Goal: Information Seeking & Learning: Learn about a topic

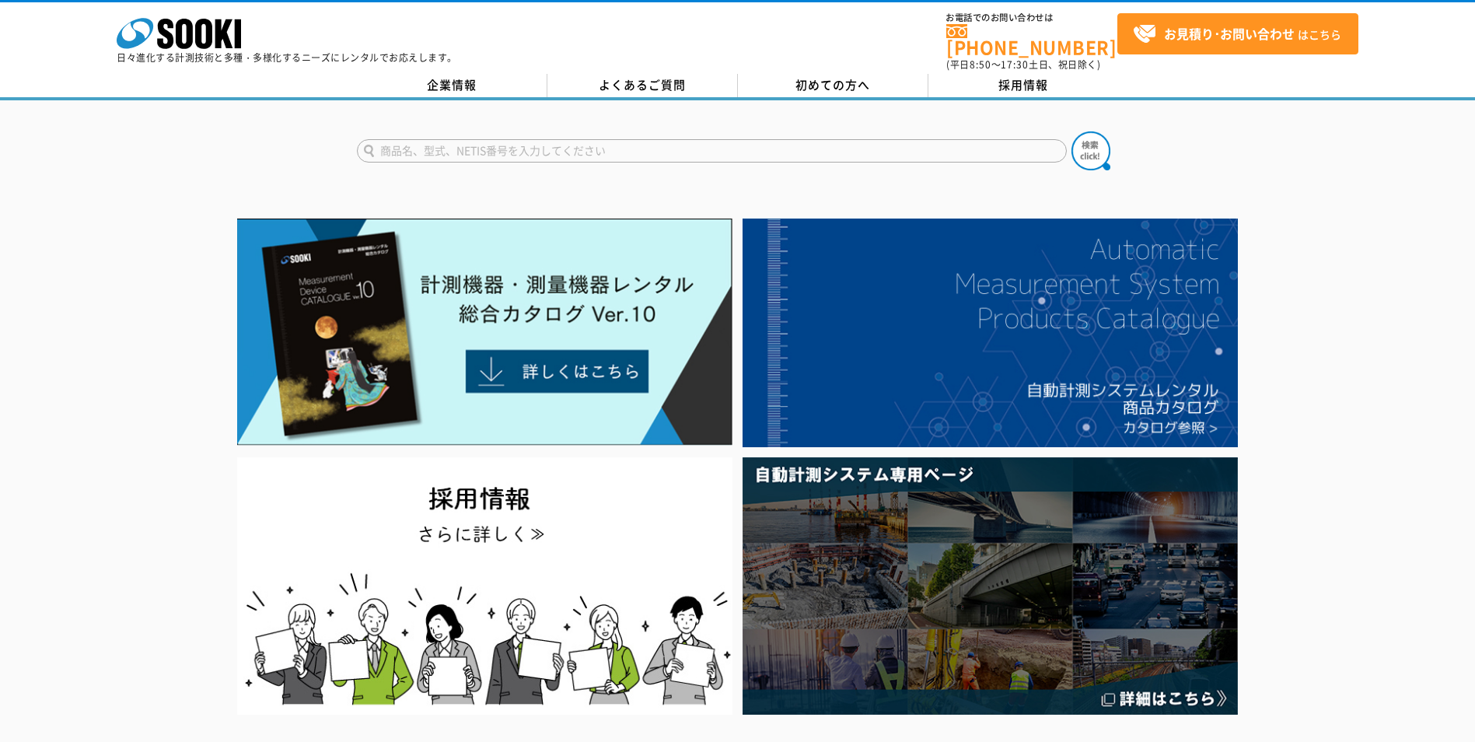
click at [502, 145] on input "text" at bounding box center [712, 150] width 710 height 23
type input "地中"
click at [1071, 131] on button at bounding box center [1090, 150] width 39 height 39
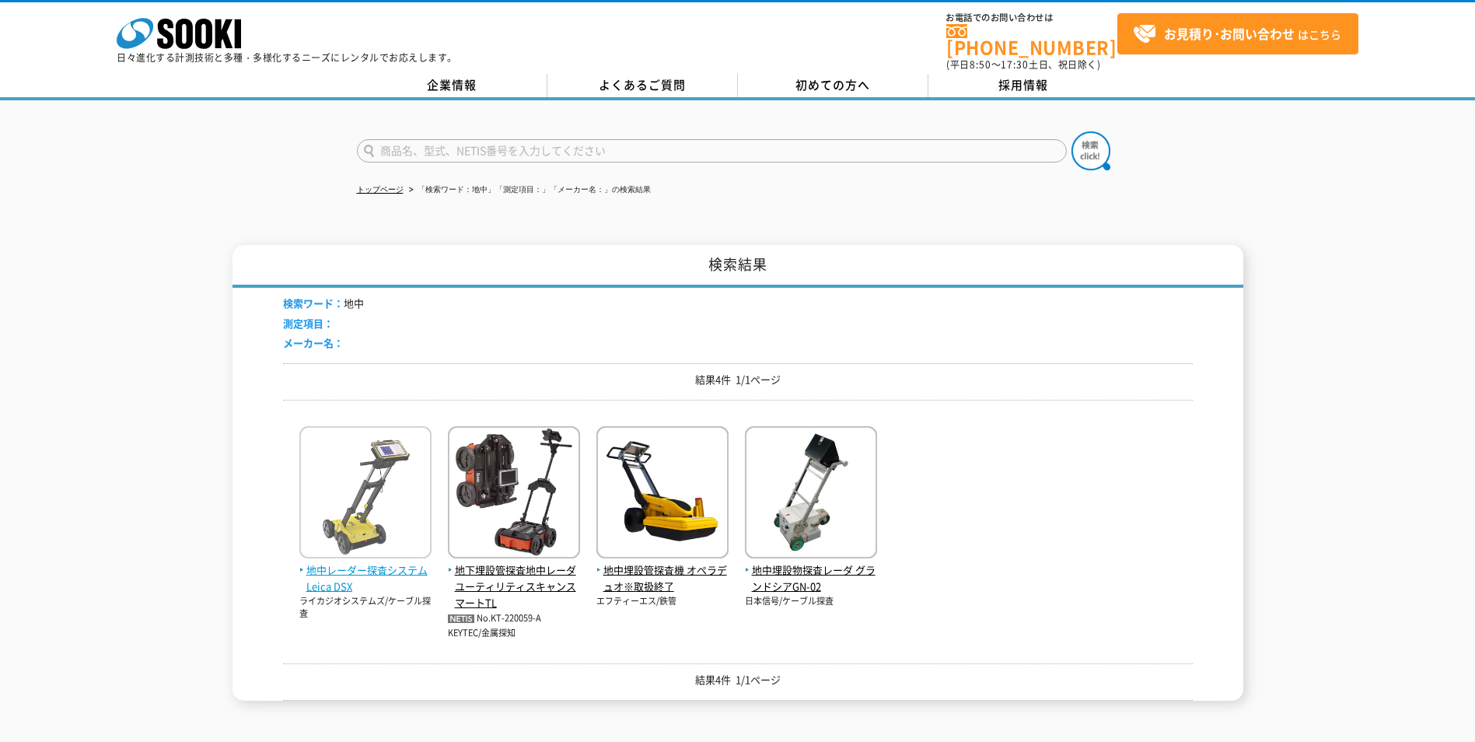
click at [371, 579] on span "地中レーダー探査システム Leica DSX" at bounding box center [365, 578] width 132 height 33
click at [506, 139] on input "text" at bounding box center [712, 150] width 710 height 23
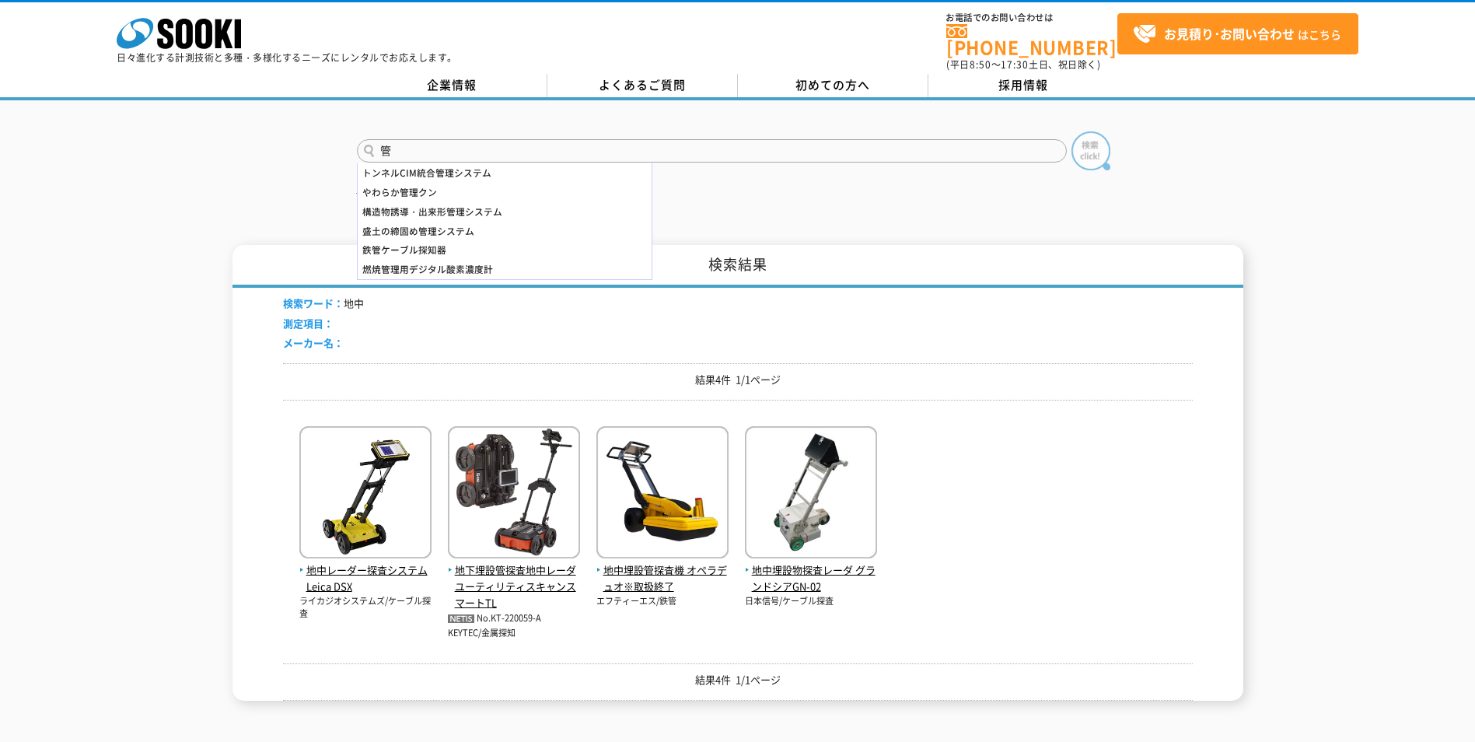
type input "管"
click at [1096, 141] on img at bounding box center [1090, 150] width 39 height 39
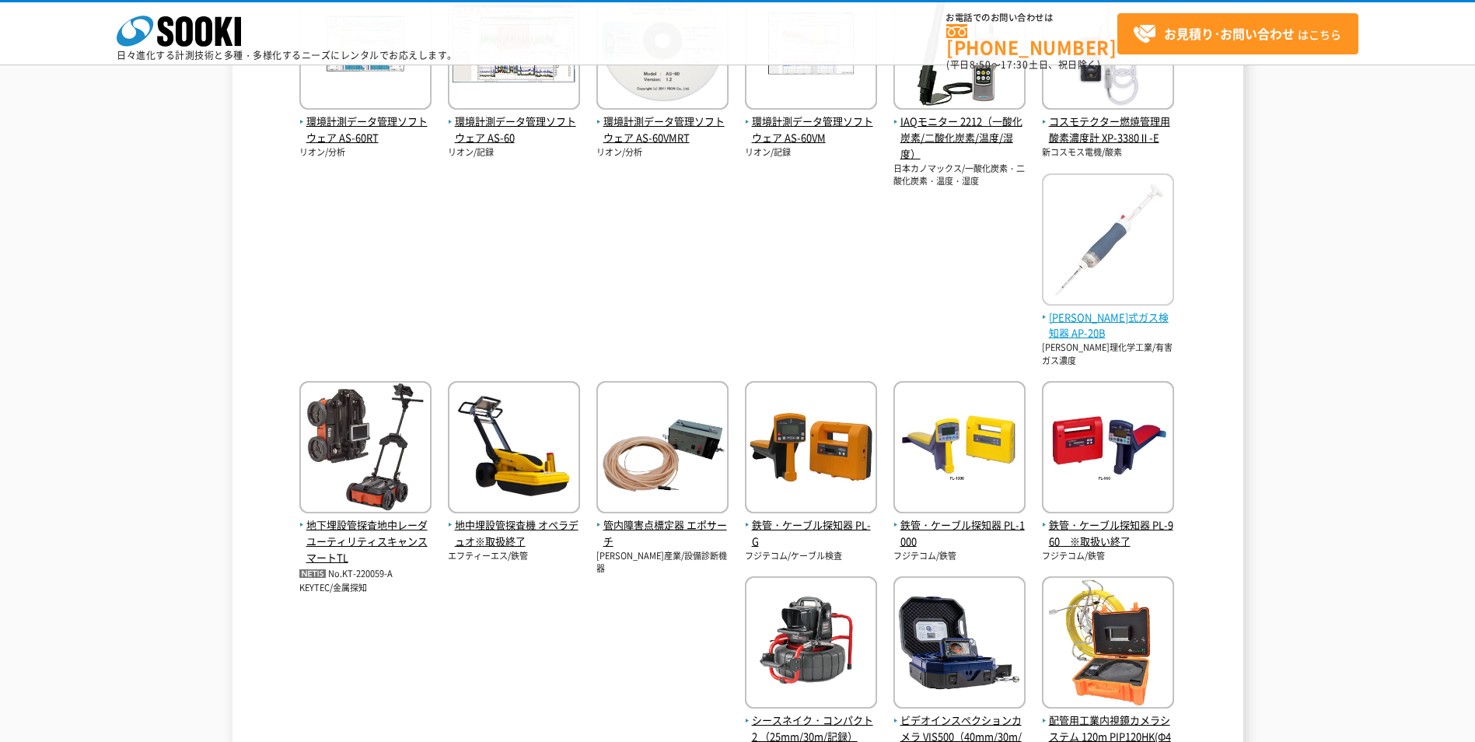
scroll to position [544, 0]
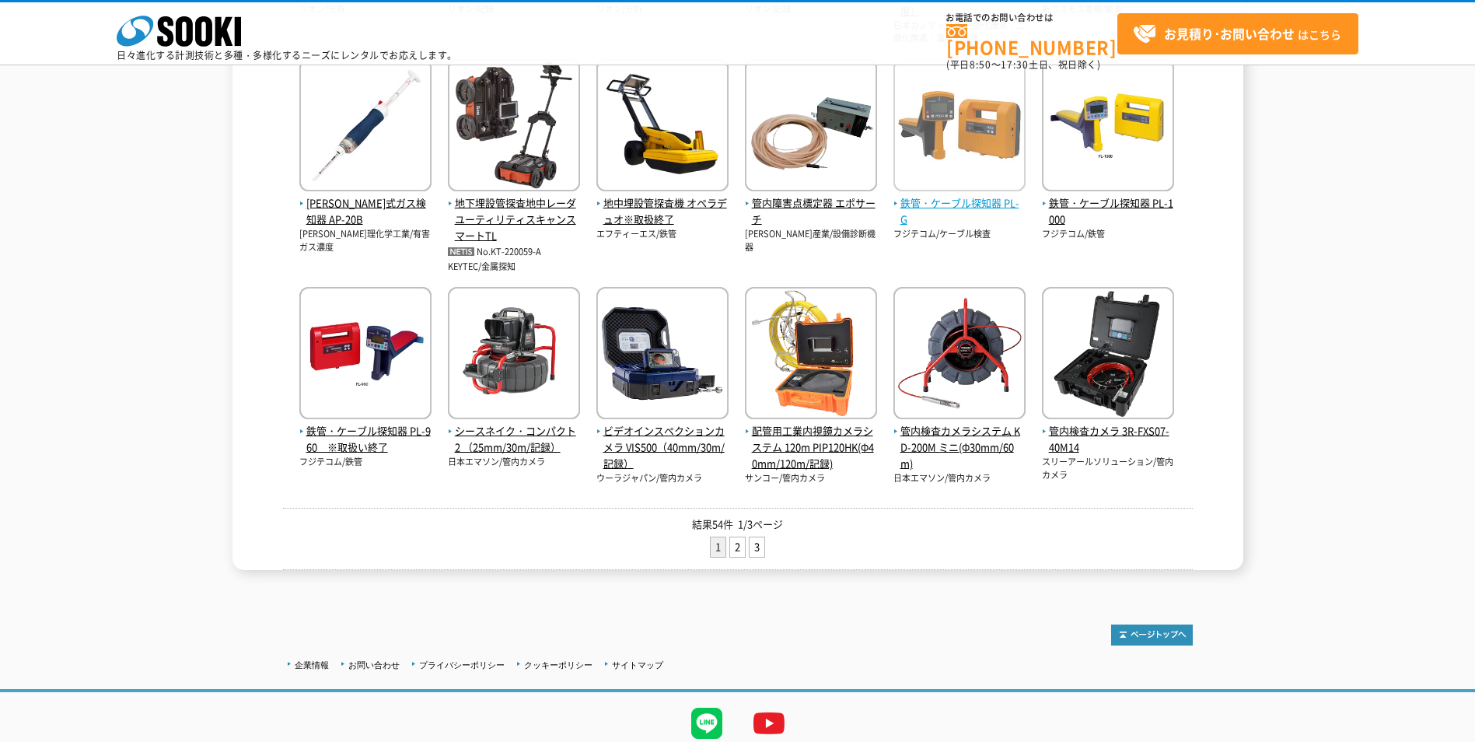
click at [990, 202] on span "鉄管・ケーブル探知器 PL-G" at bounding box center [959, 211] width 132 height 33
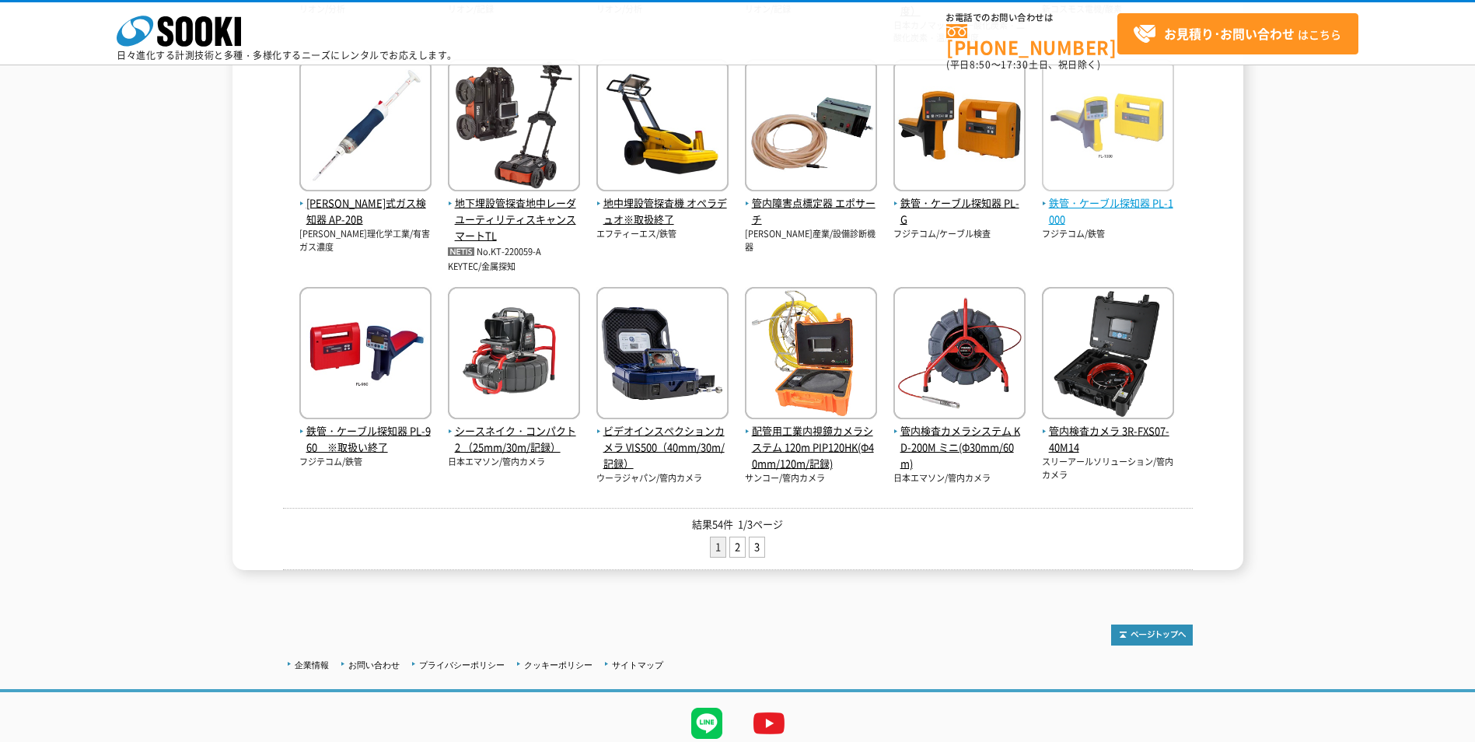
click at [1126, 201] on span "鉄管・ケーブル探知器 PL-1000" at bounding box center [1108, 211] width 132 height 33
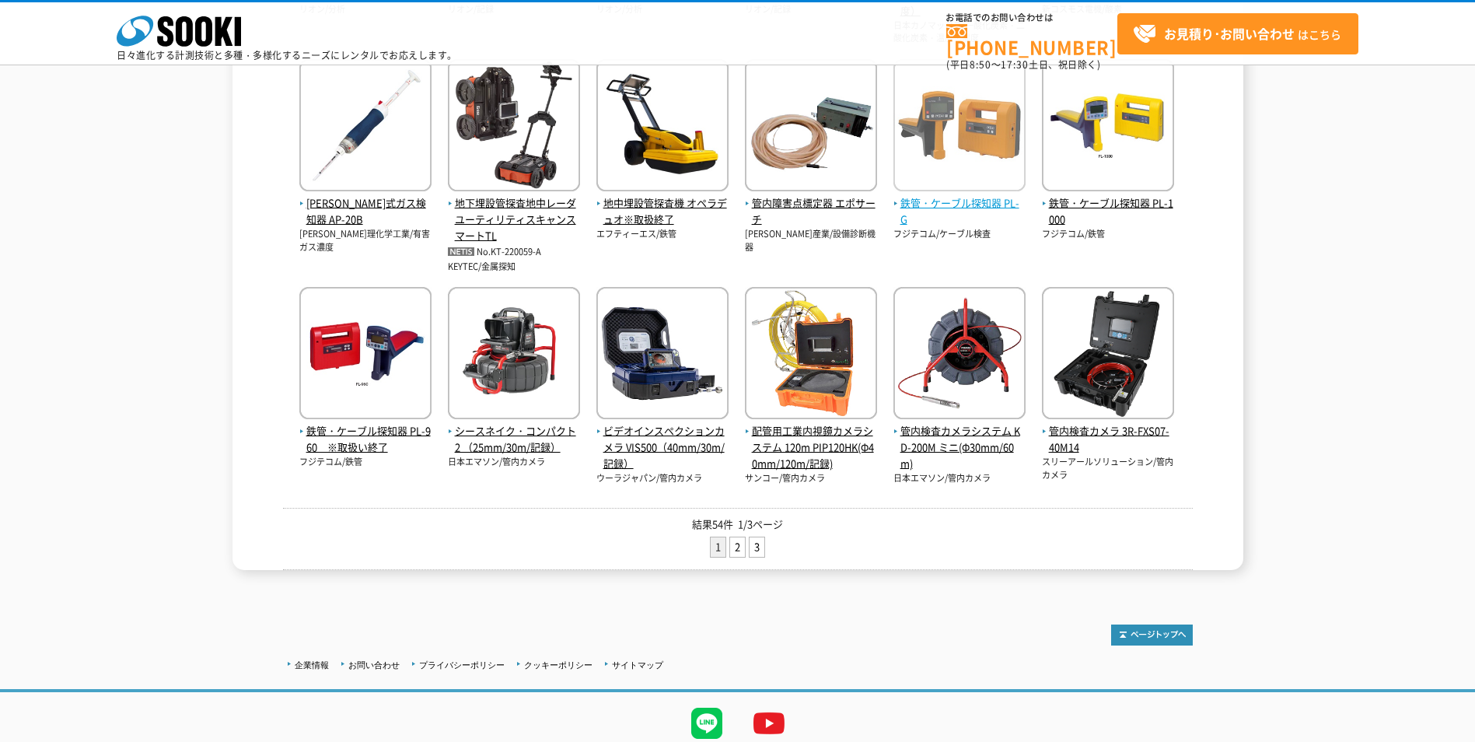
click at [959, 199] on span "鉄管・ケーブル探知器 PL-G" at bounding box center [959, 211] width 132 height 33
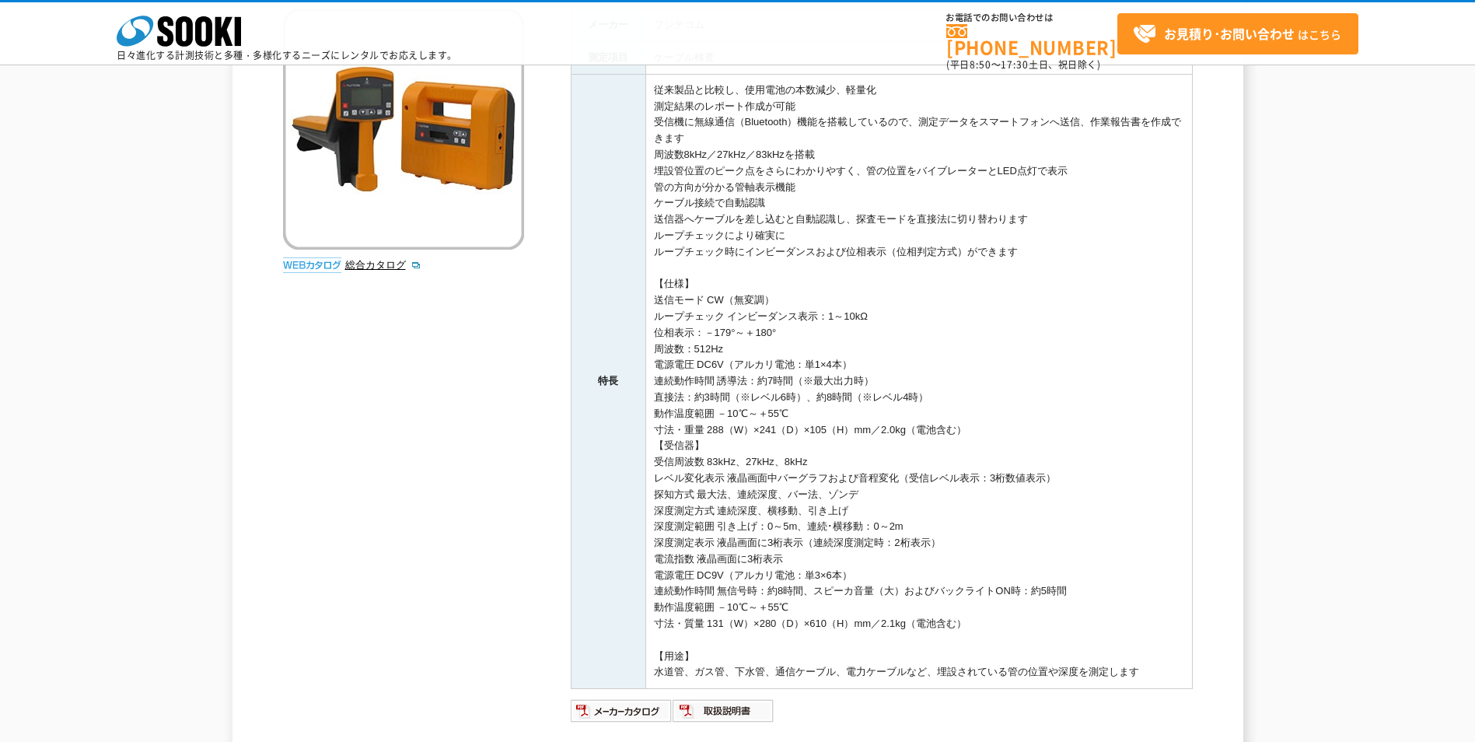
scroll to position [233, 0]
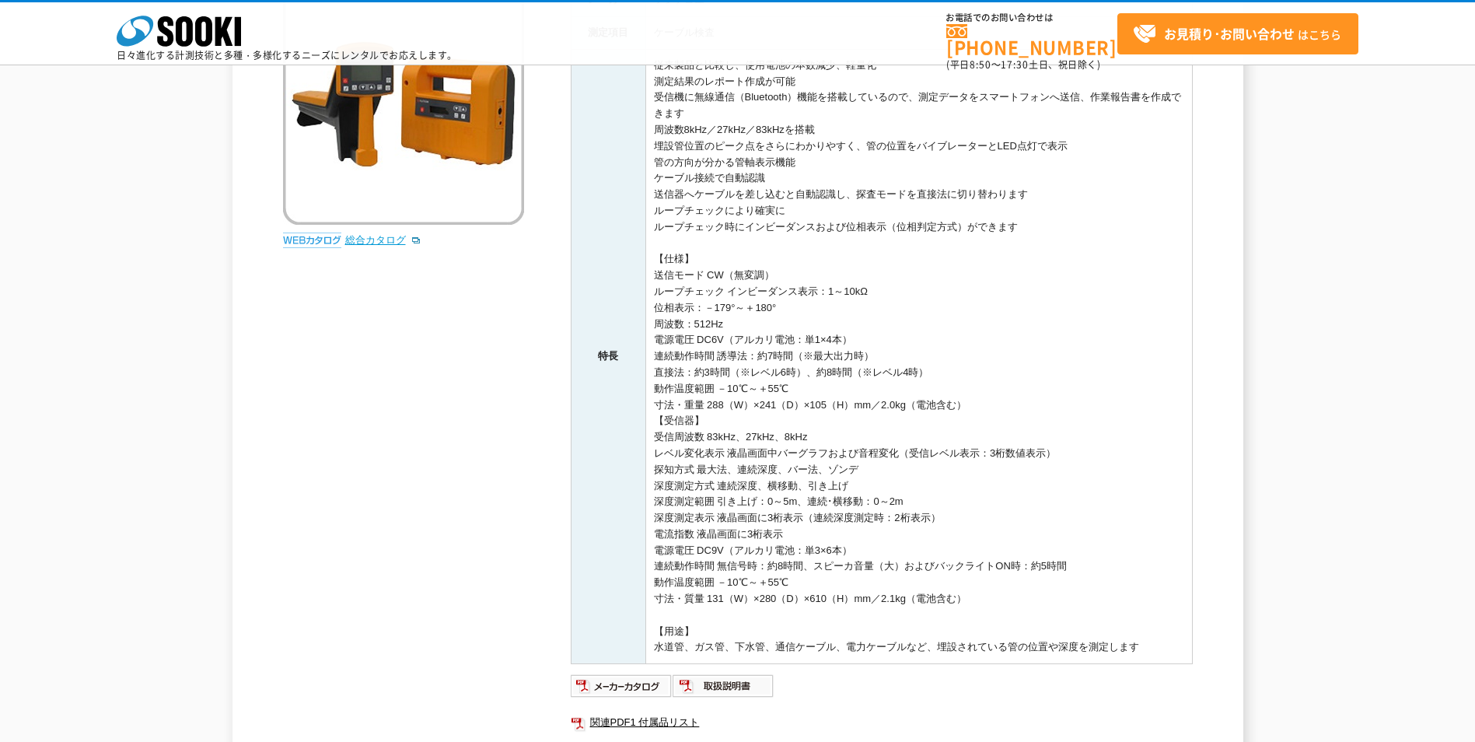
click at [389, 238] on link "総合カタログ" at bounding box center [383, 240] width 76 height 12
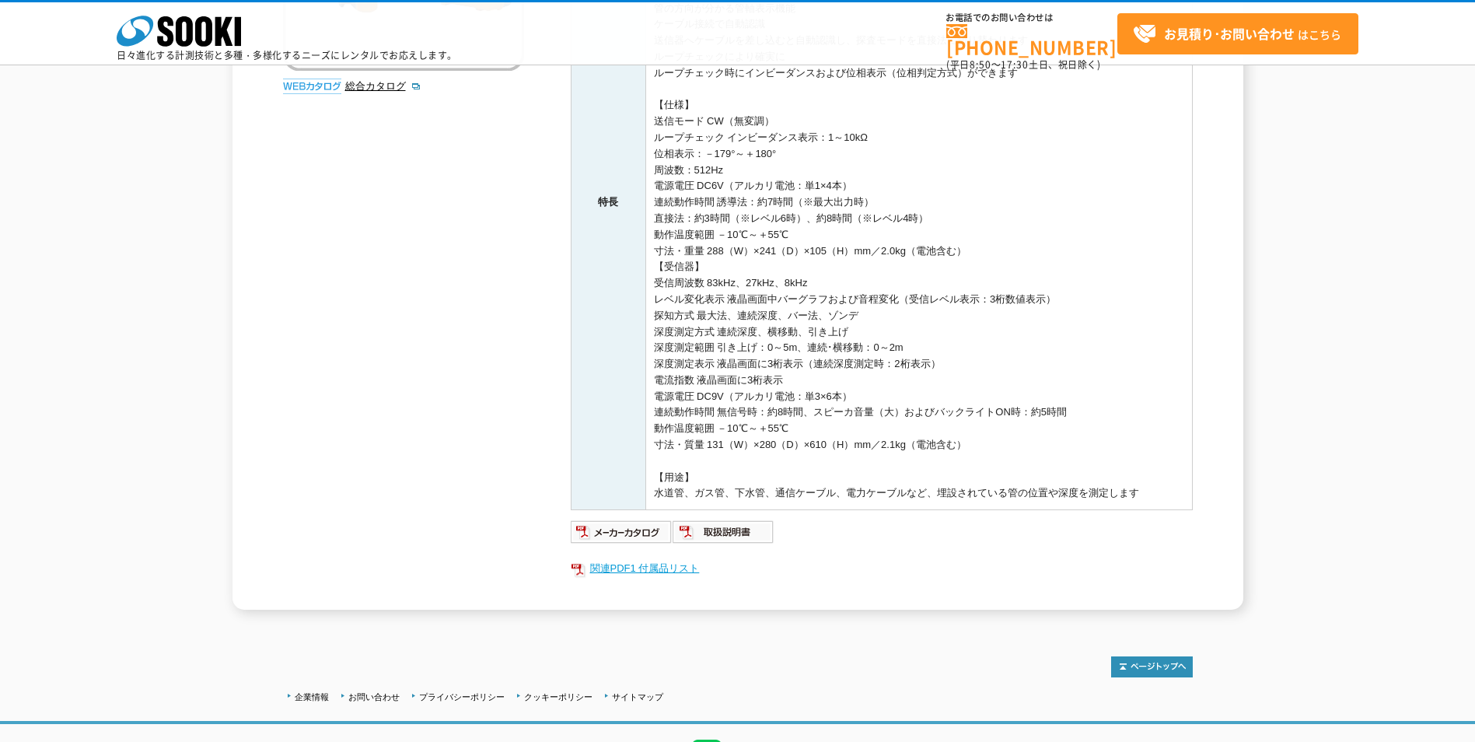
scroll to position [389, 0]
click at [632, 536] on img at bounding box center [622, 530] width 102 height 25
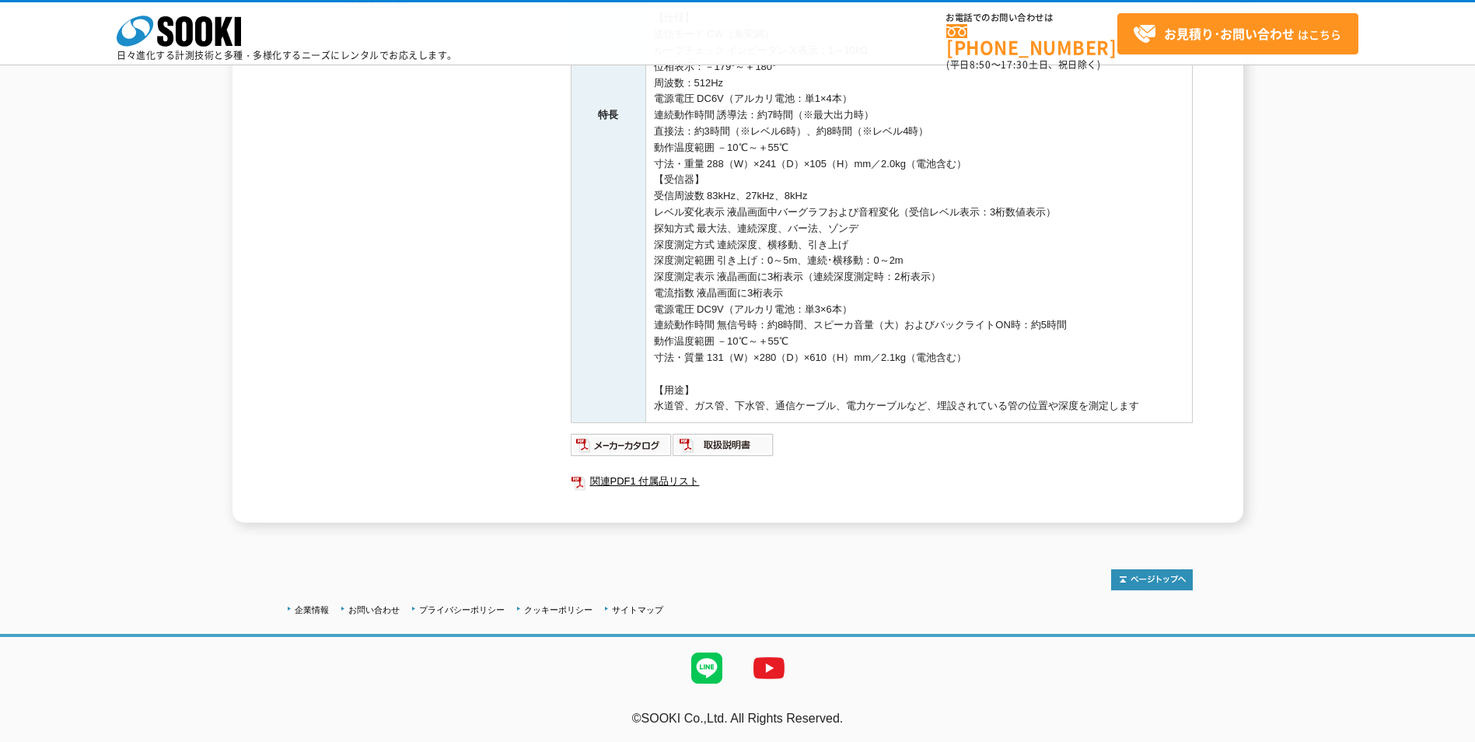
scroll to position [477, 0]
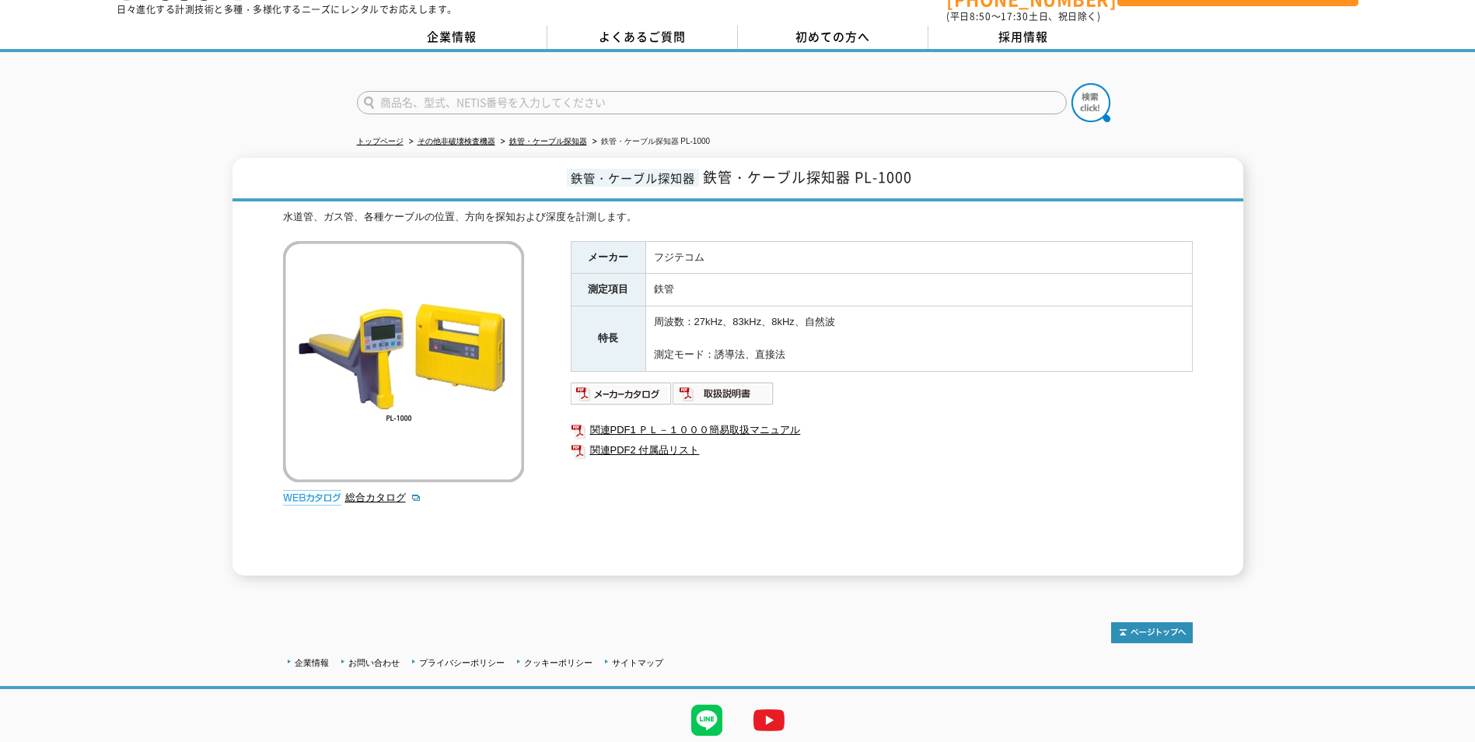
scroll to position [93, 0]
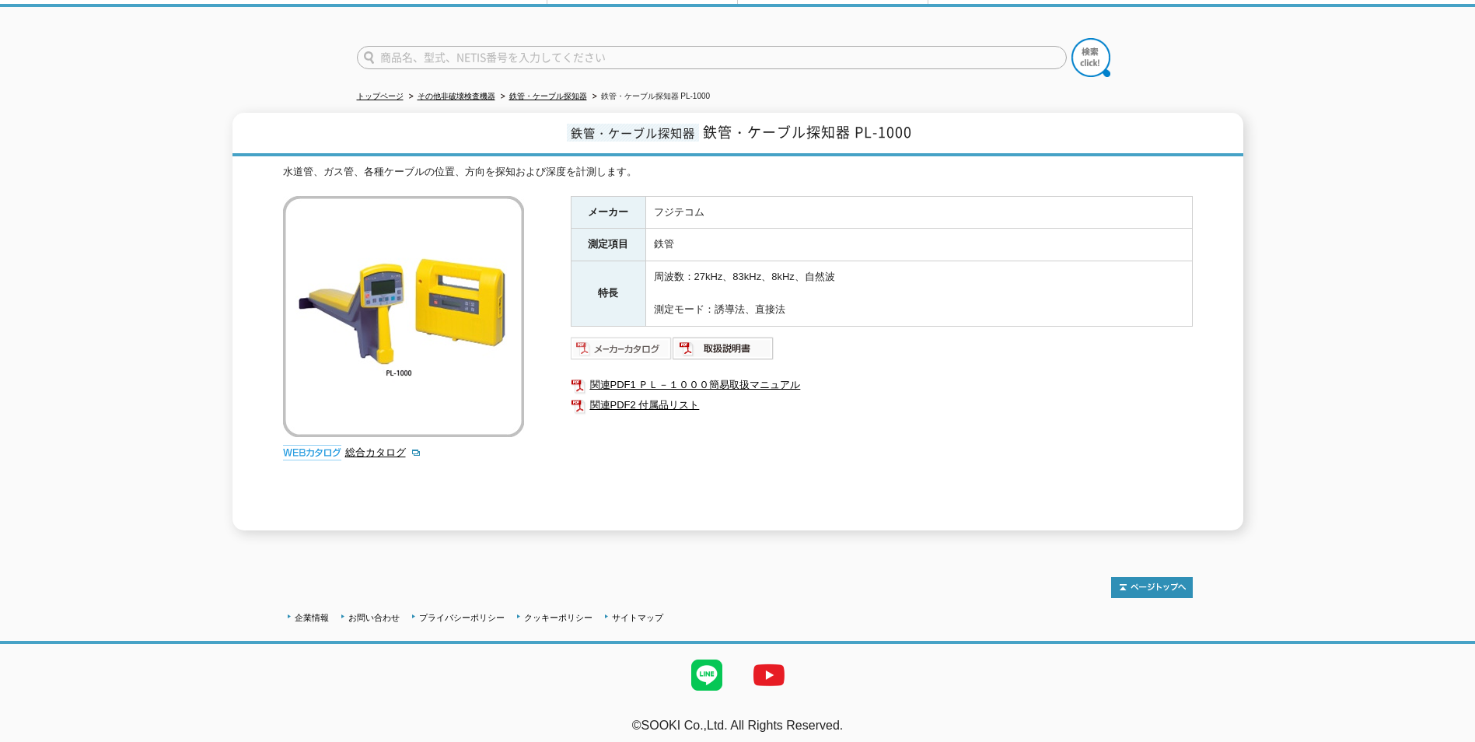
click at [630, 340] on img at bounding box center [622, 348] width 102 height 25
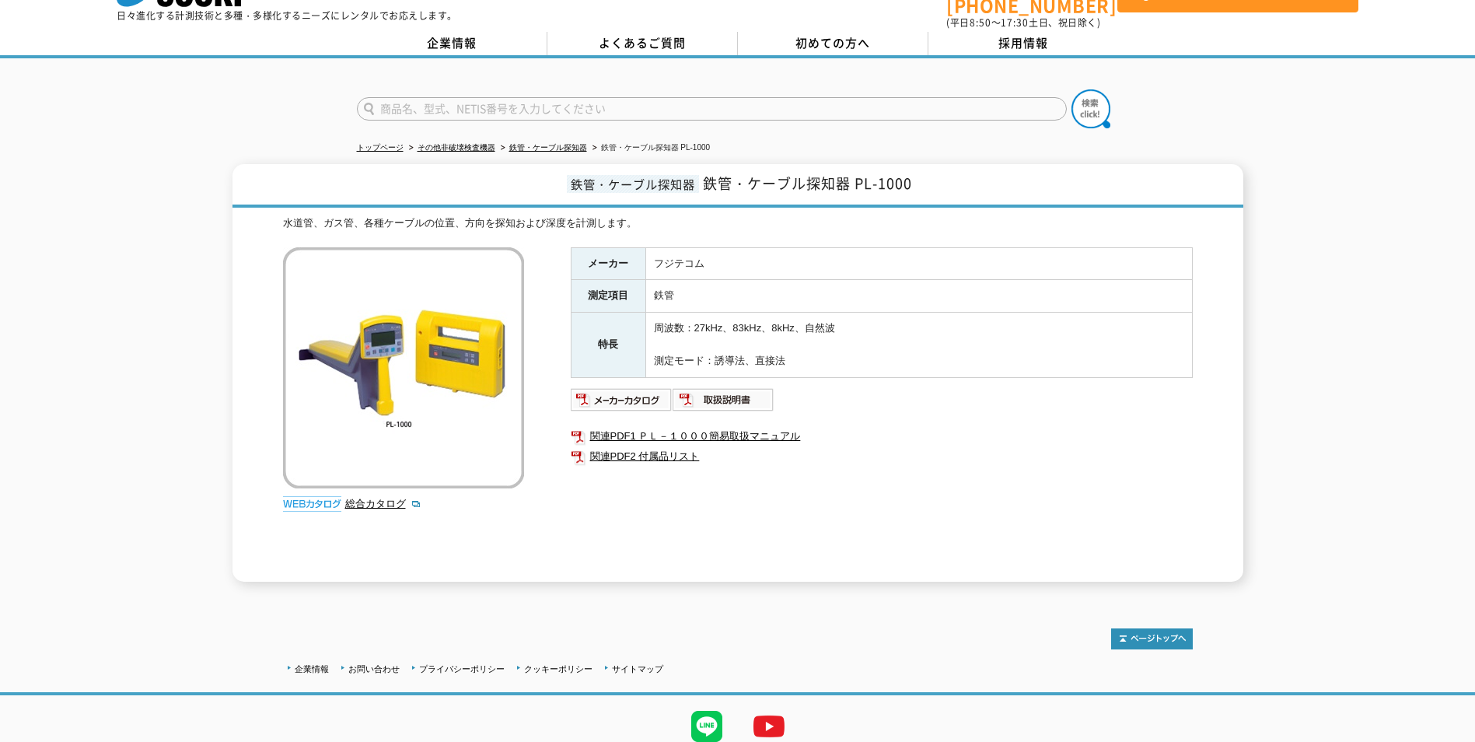
scroll to position [0, 0]
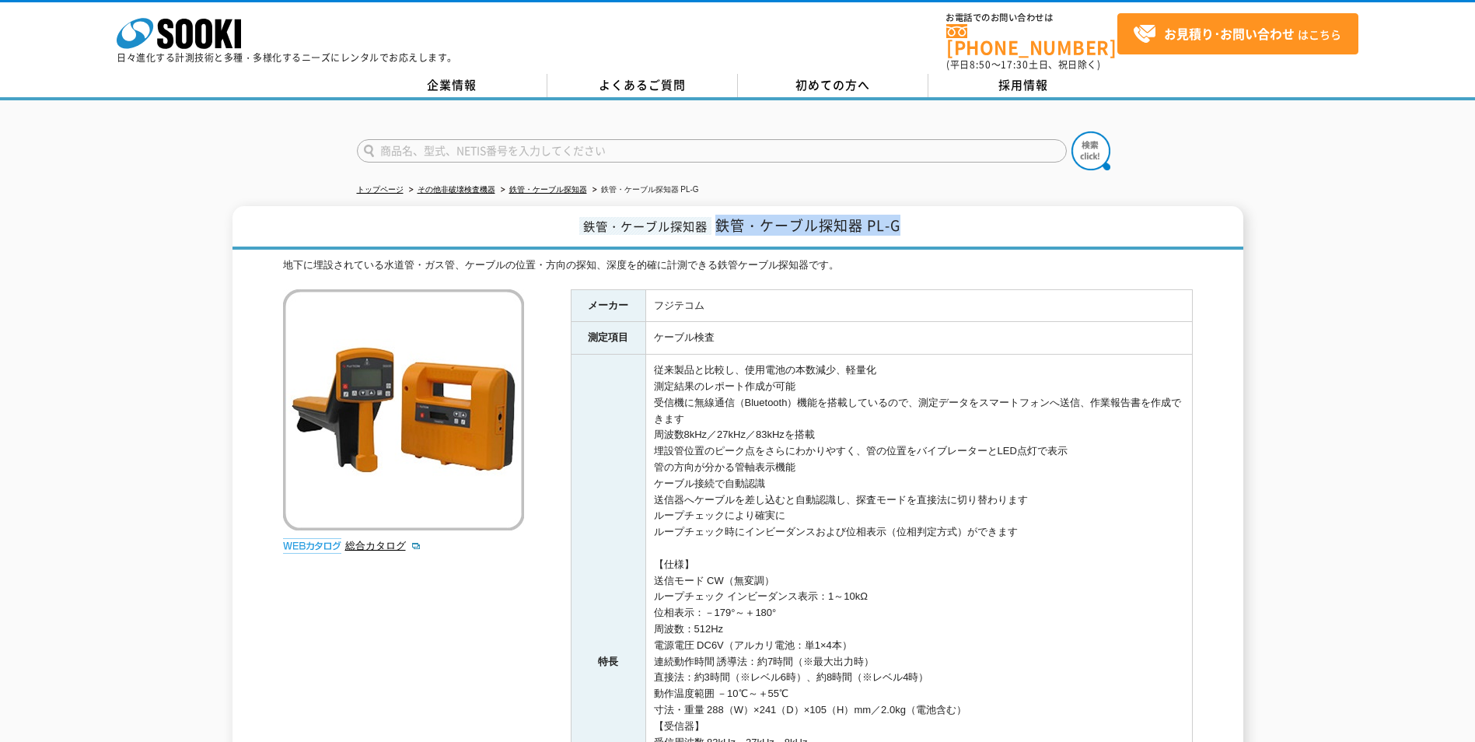
drag, startPoint x: 721, startPoint y: 217, endPoint x: 909, endPoint y: 208, distance: 188.3
click at [909, 208] on h1 "鉄管・ケーブル探知器 鉄管・ケーブル探知器 PL-G" at bounding box center [737, 228] width 1011 height 44
click at [534, 185] on link "鉄管・ケーブル探知器" at bounding box center [548, 189] width 78 height 9
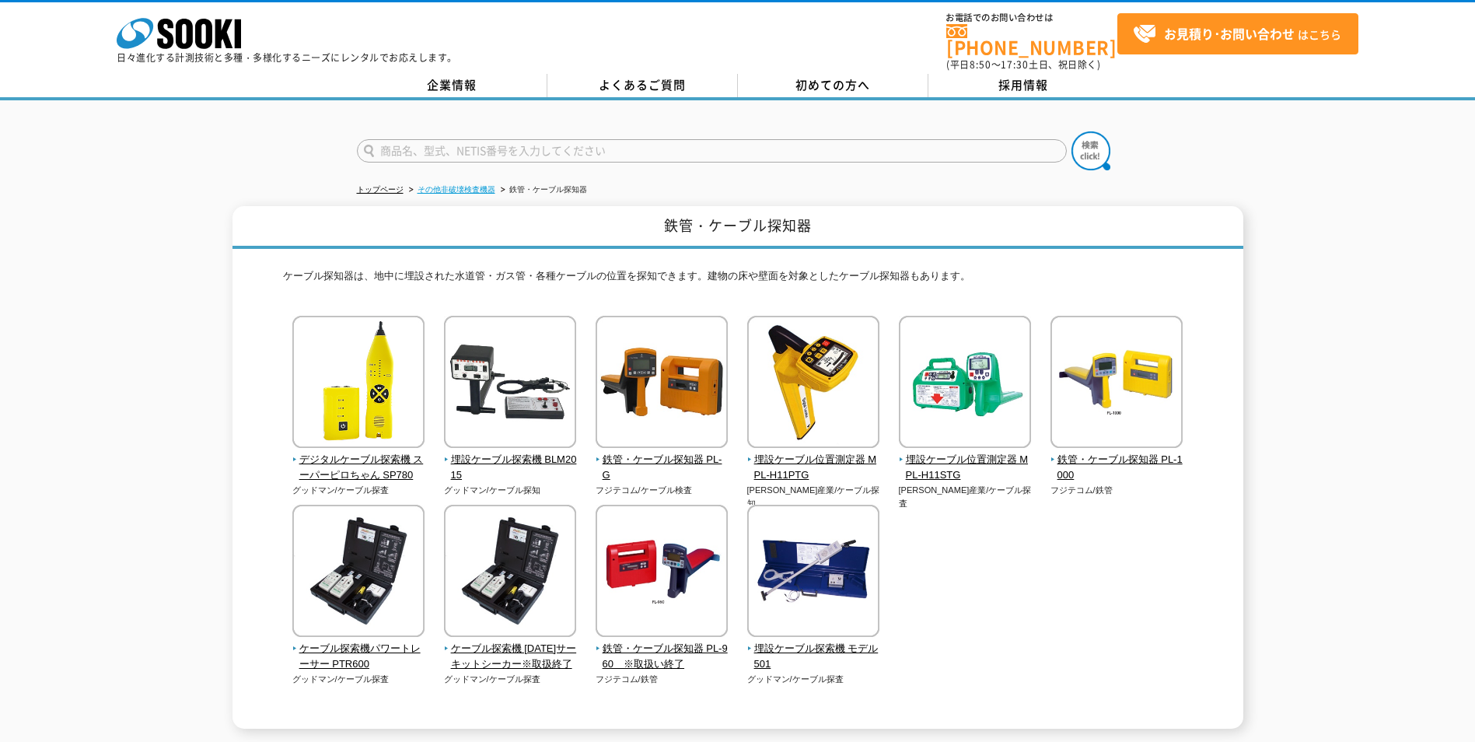
click at [464, 185] on link "その他非破壊検査機器" at bounding box center [456, 189] width 78 height 9
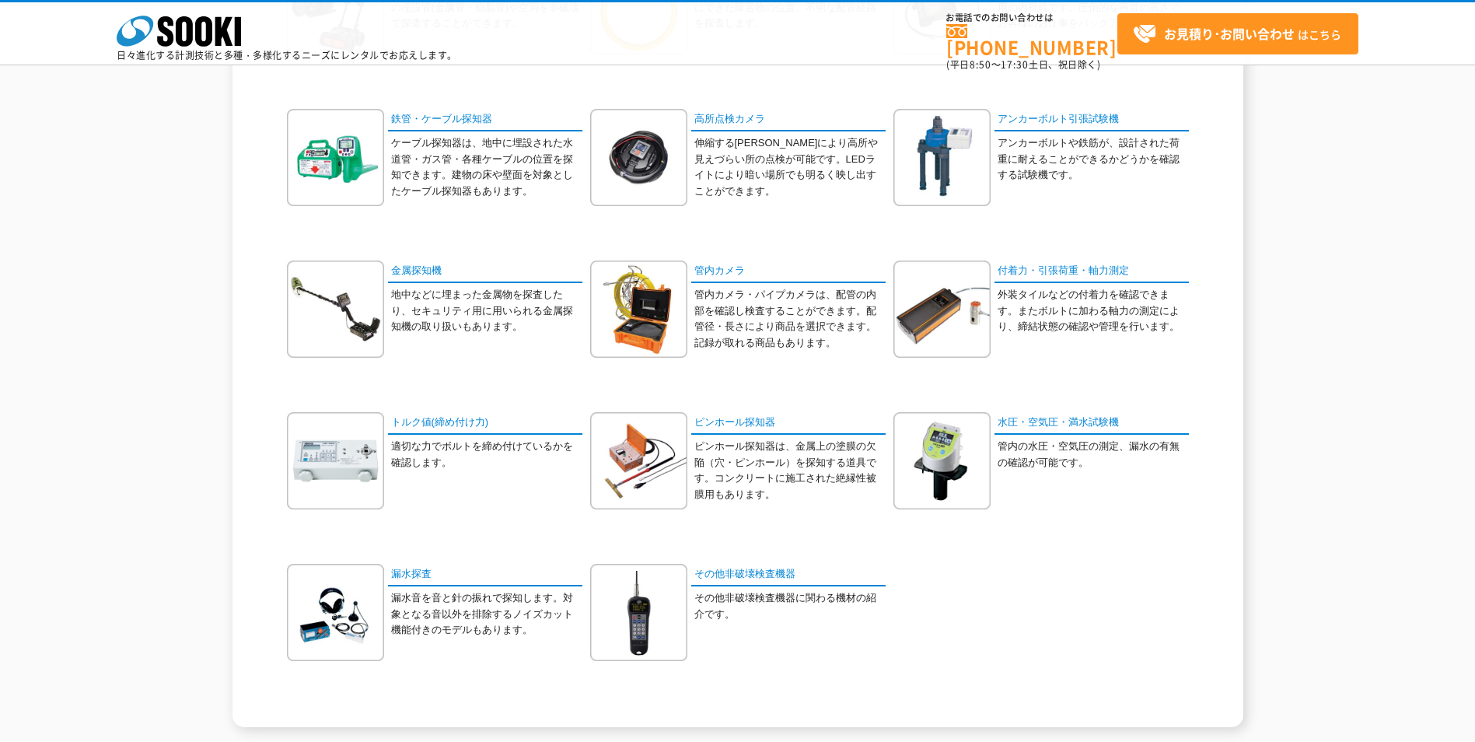
scroll to position [311, 0]
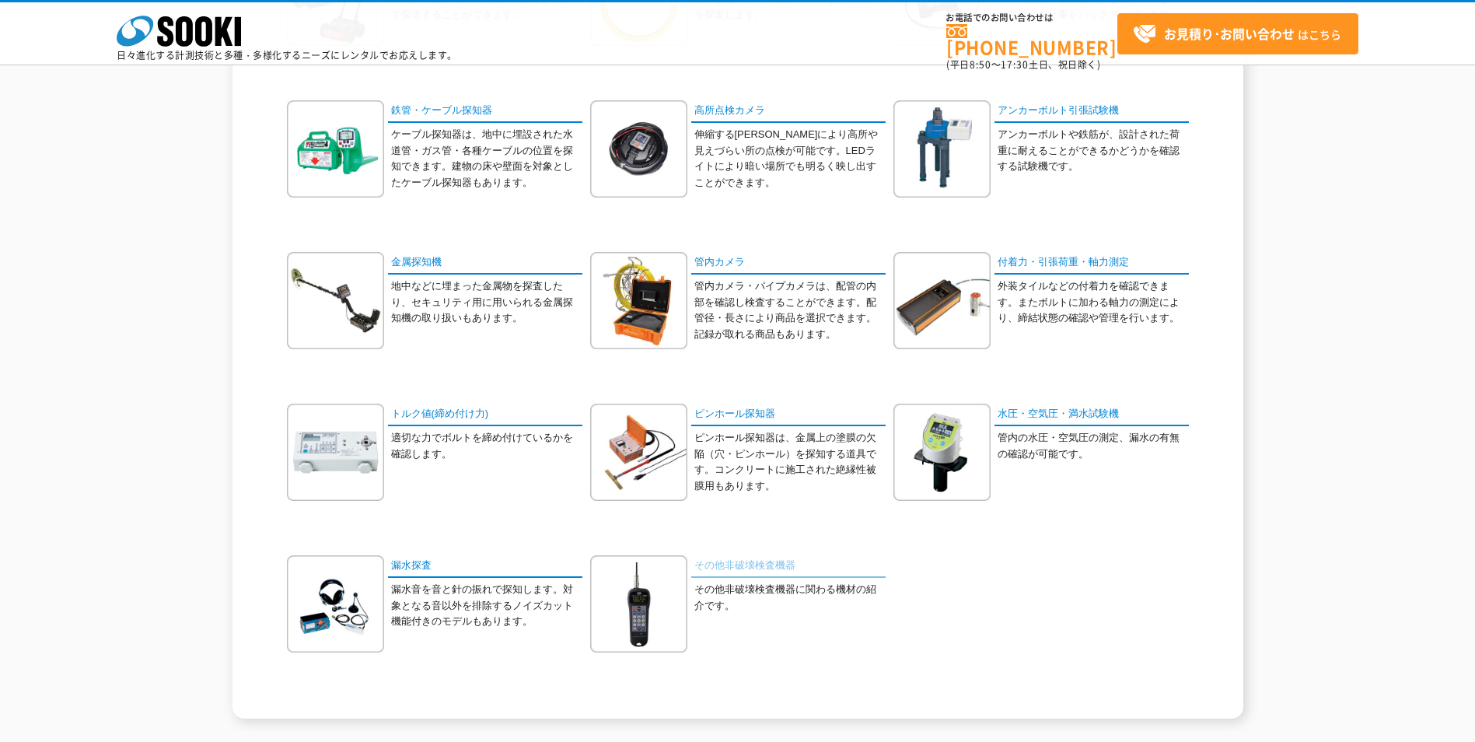
click at [739, 559] on link "その他非破壊検査機器" at bounding box center [788, 566] width 194 height 23
click at [416, 262] on link "金属探知機" at bounding box center [485, 263] width 194 height 23
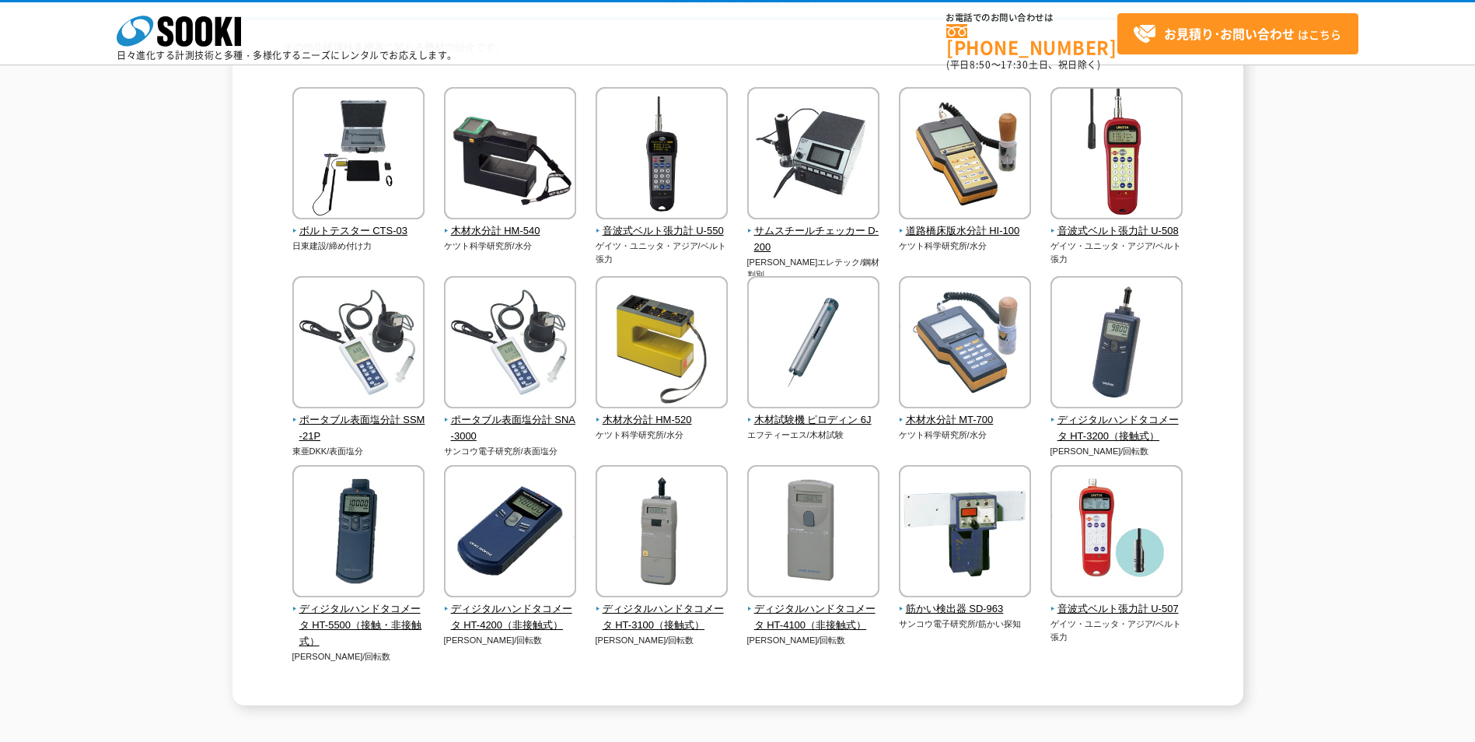
scroll to position [155, 0]
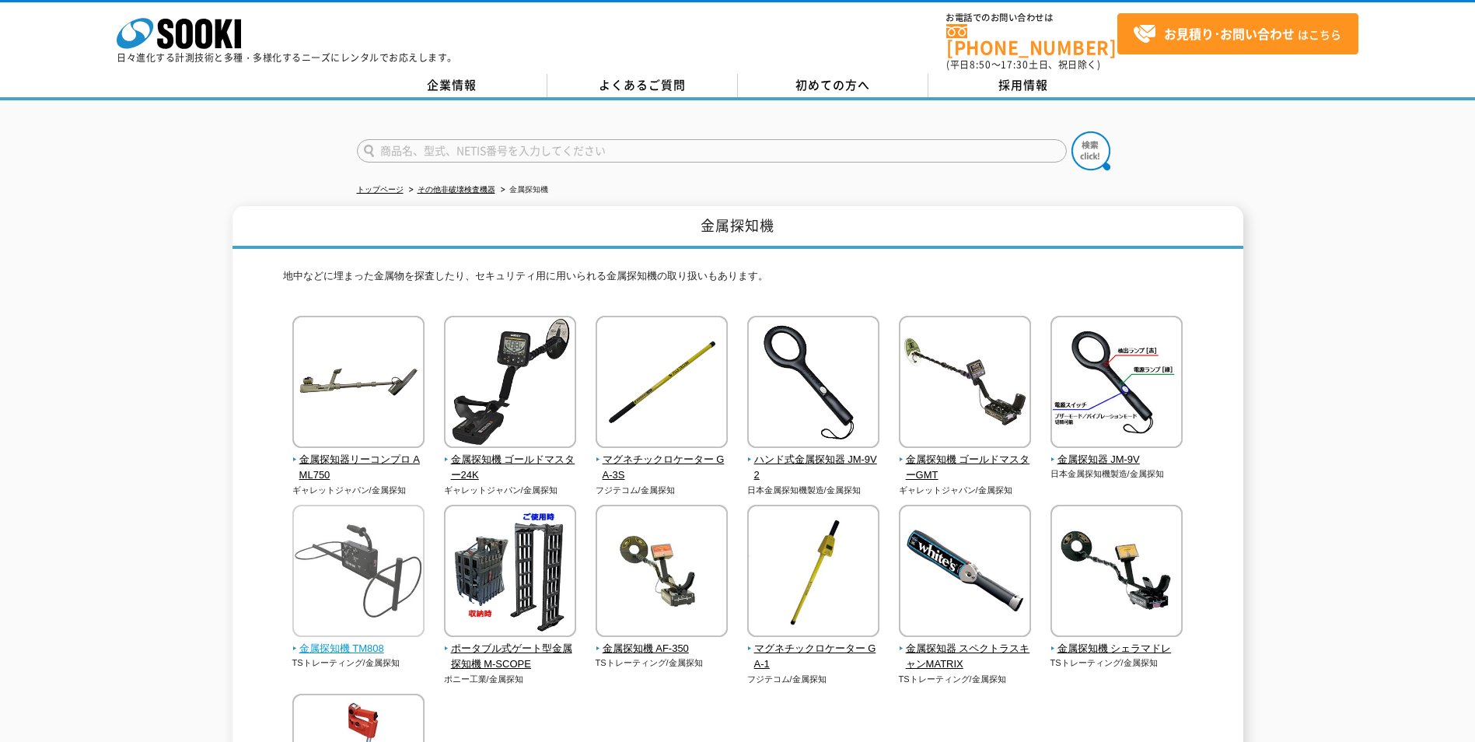
scroll to position [155, 0]
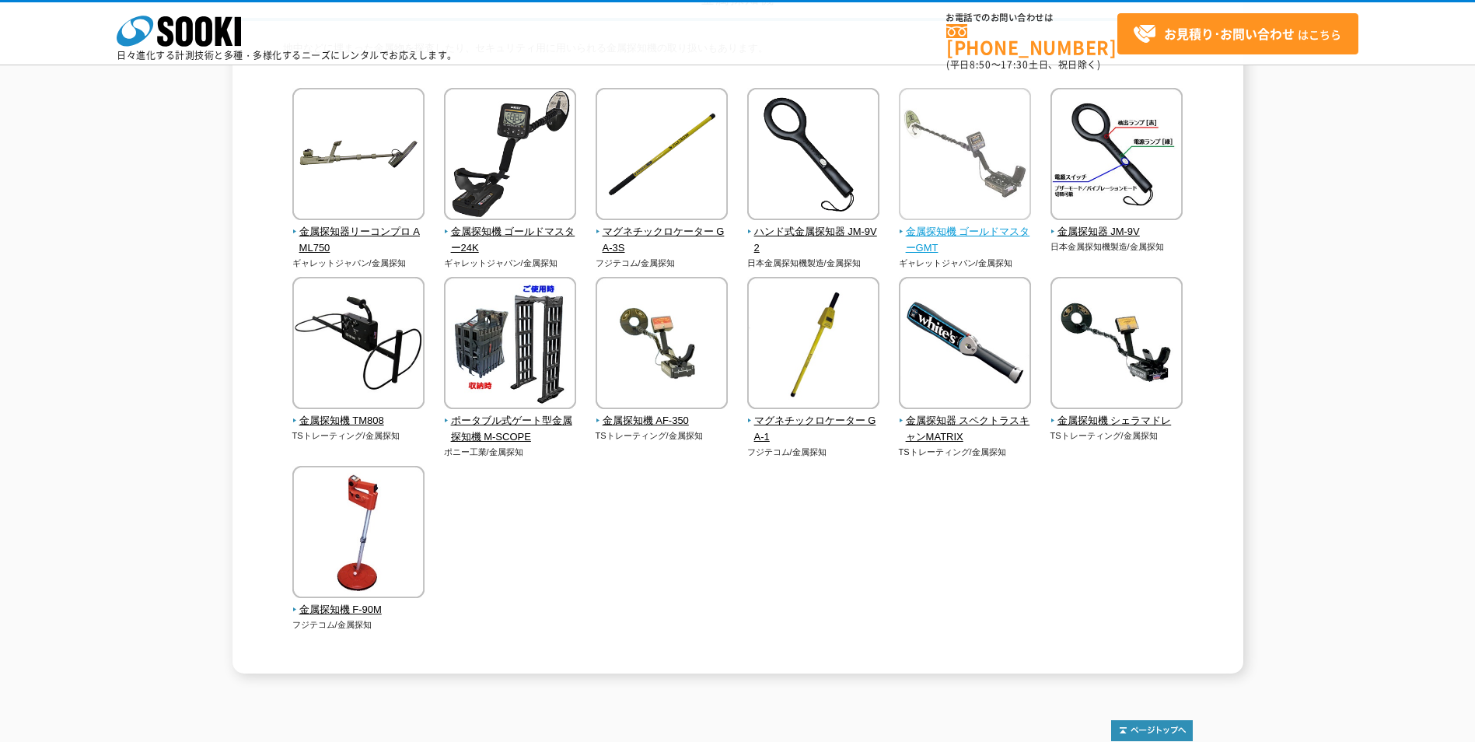
click at [955, 232] on span "金属探知機 ゴールドマスターGMT" at bounding box center [965, 240] width 133 height 33
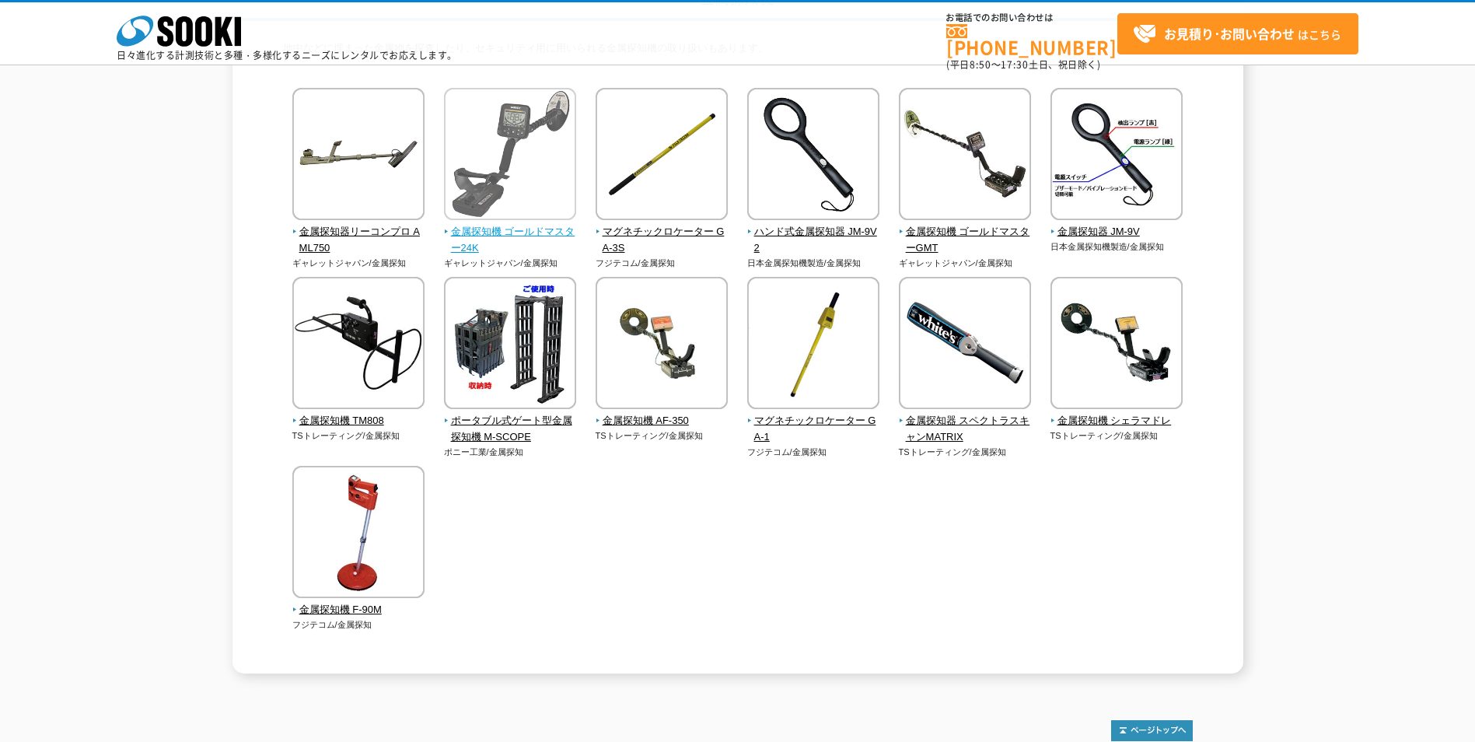
click at [470, 222] on img at bounding box center [510, 156] width 132 height 136
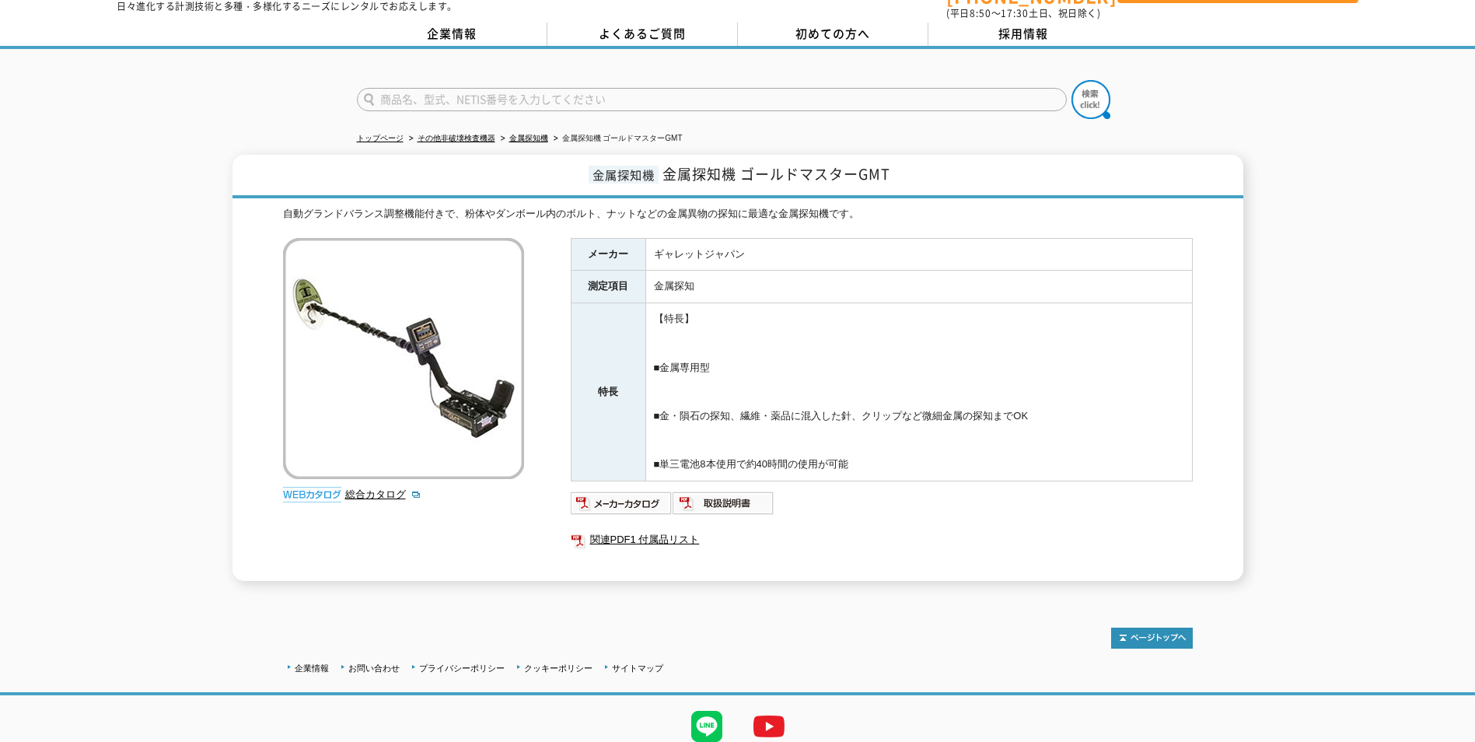
scroll to position [102, 0]
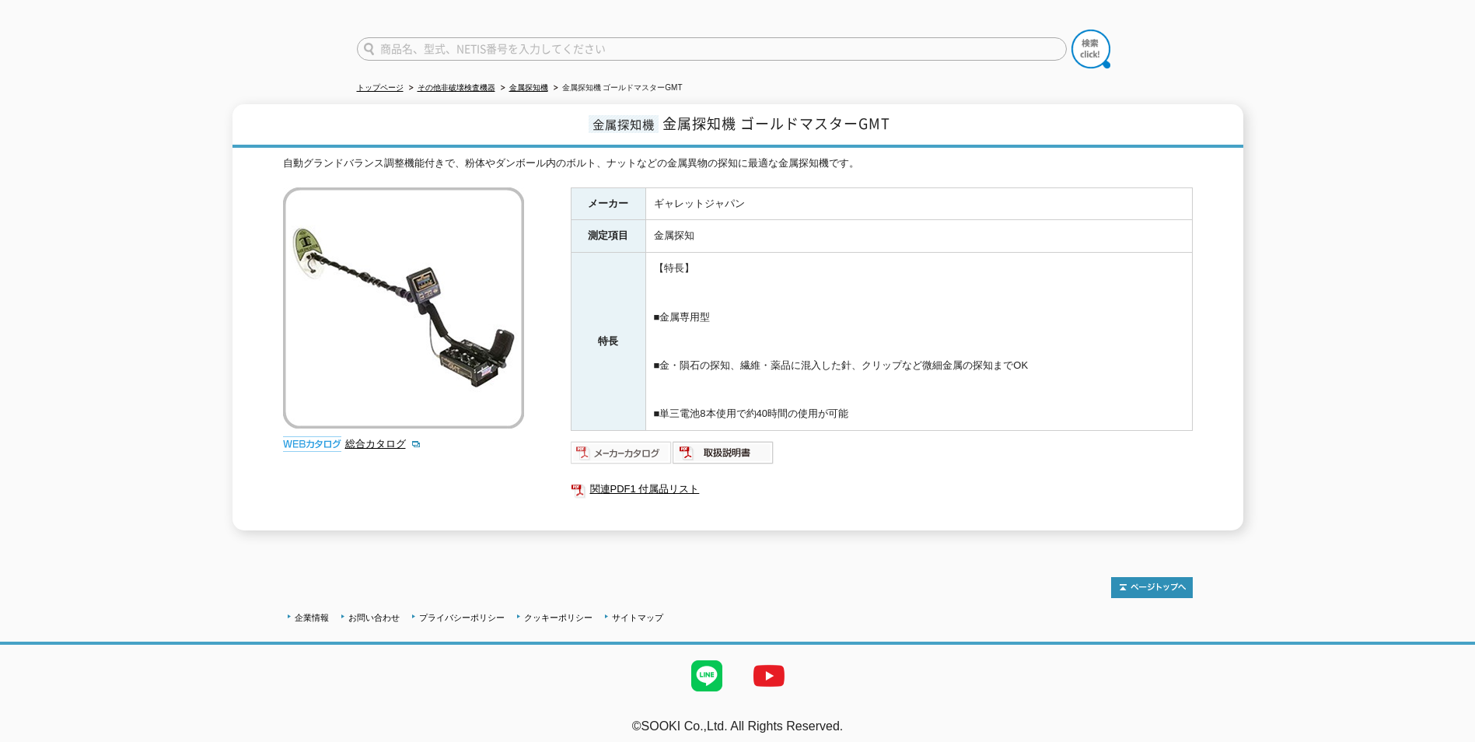
click at [623, 442] on img at bounding box center [622, 452] width 102 height 25
